Goal: Information Seeking & Learning: Learn about a topic

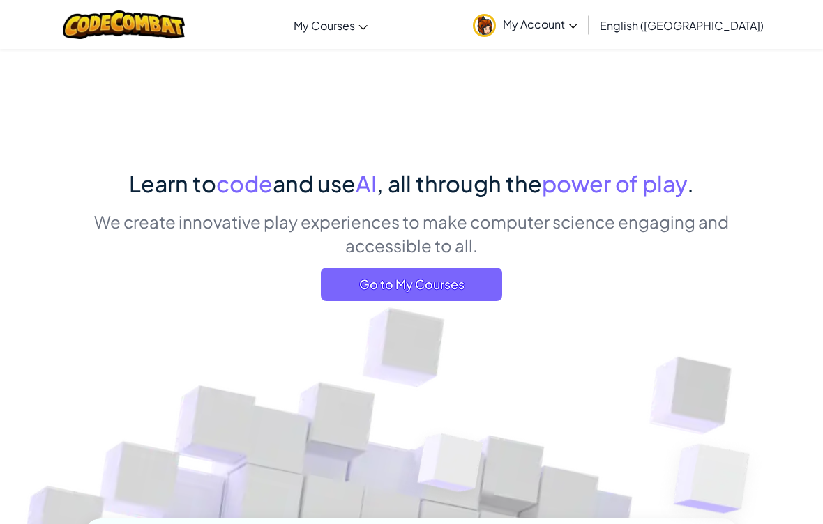
click at [407, 274] on span "Go to My Courses" at bounding box center [411, 284] width 181 height 33
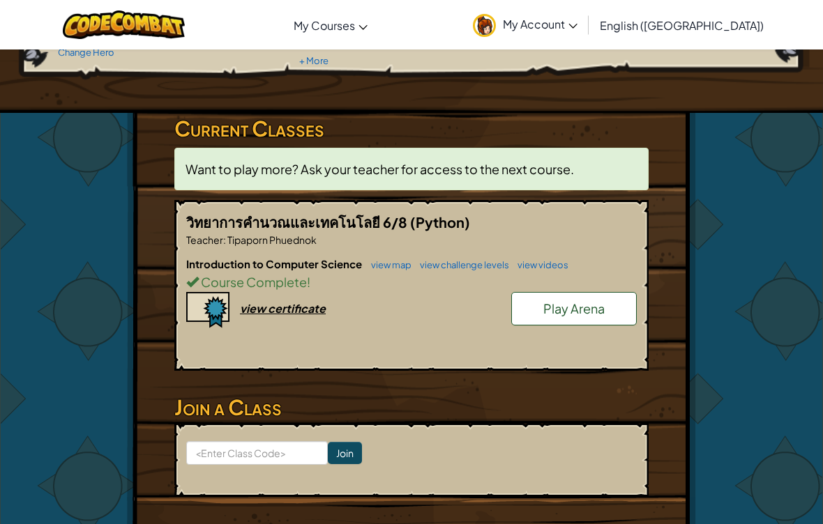
scroll to position [179, 0]
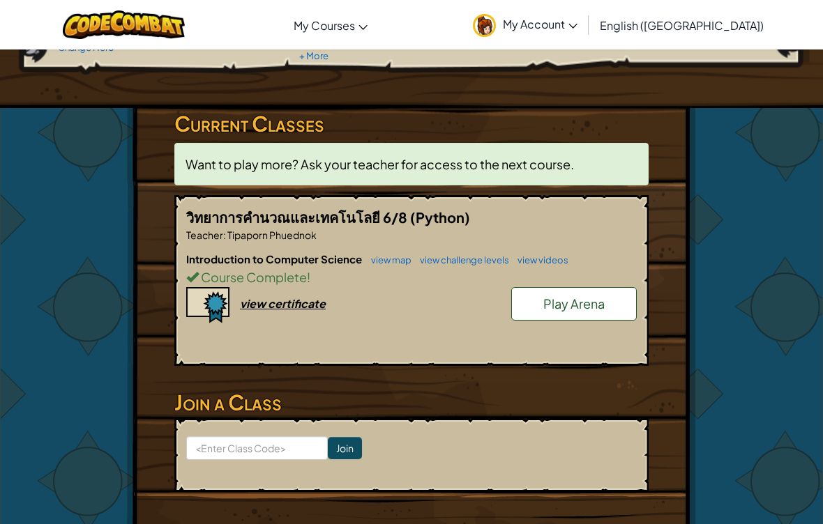
click at [586, 311] on link "Play Arena" at bounding box center [574, 303] width 126 height 33
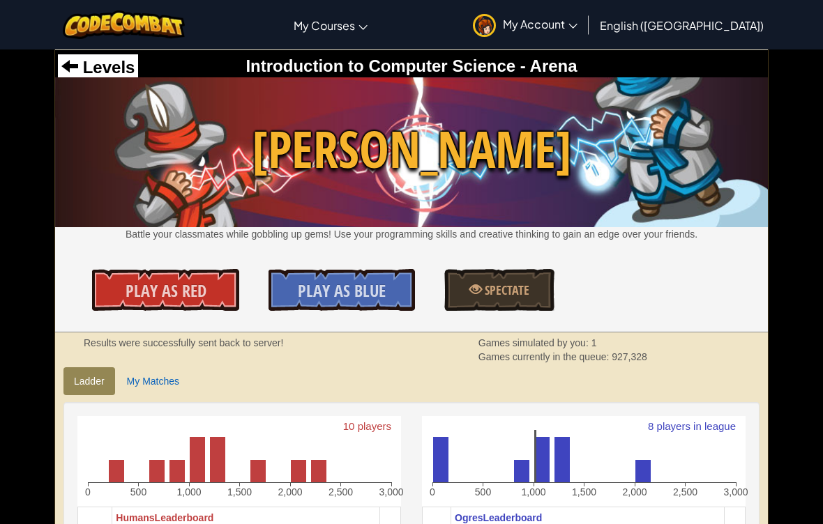
click at [97, 62] on span "Levels" at bounding box center [106, 67] width 56 height 19
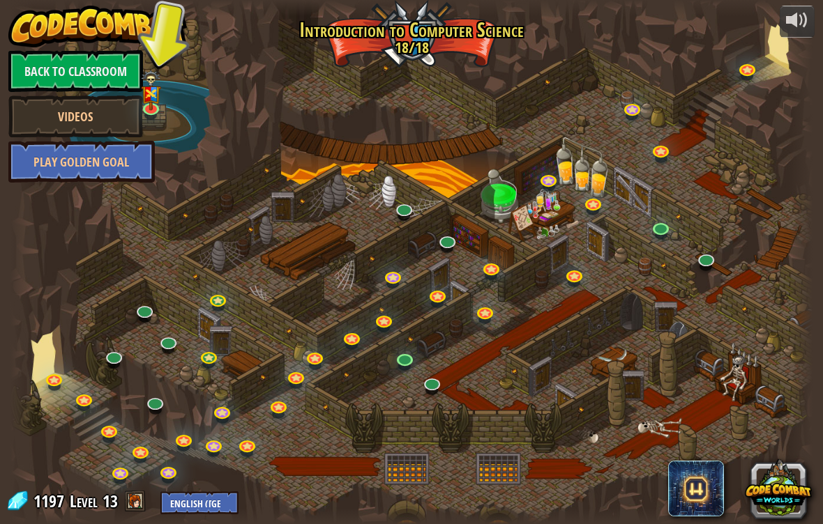
click at [61, 61] on link "Back to Classroom" at bounding box center [75, 71] width 135 height 42
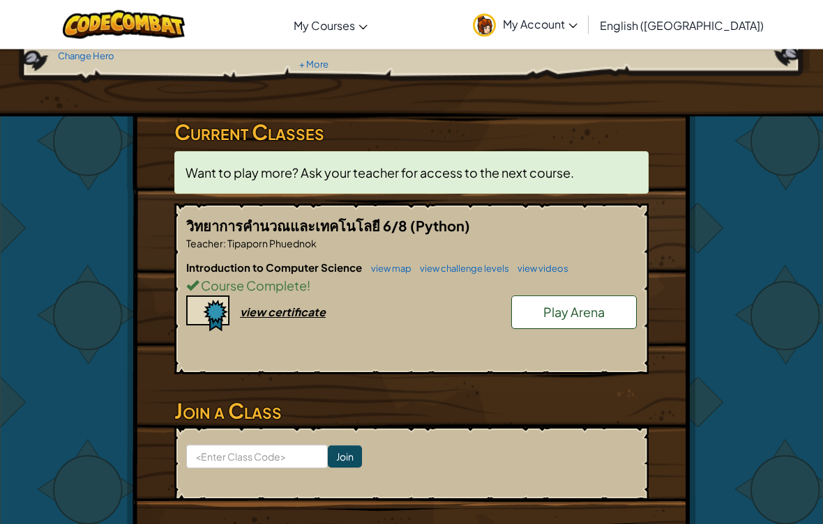
scroll to position [183, 0]
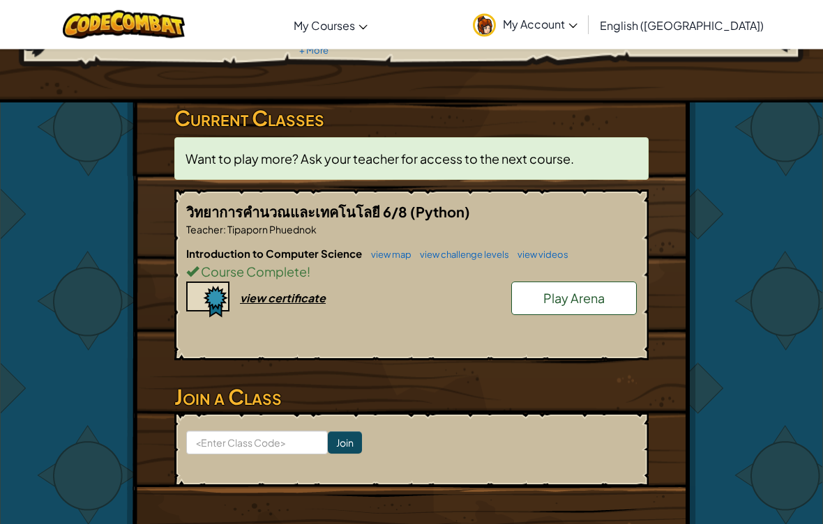
click at [213, 305] on img at bounding box center [207, 300] width 43 height 36
